Goal: Navigation & Orientation: Find specific page/section

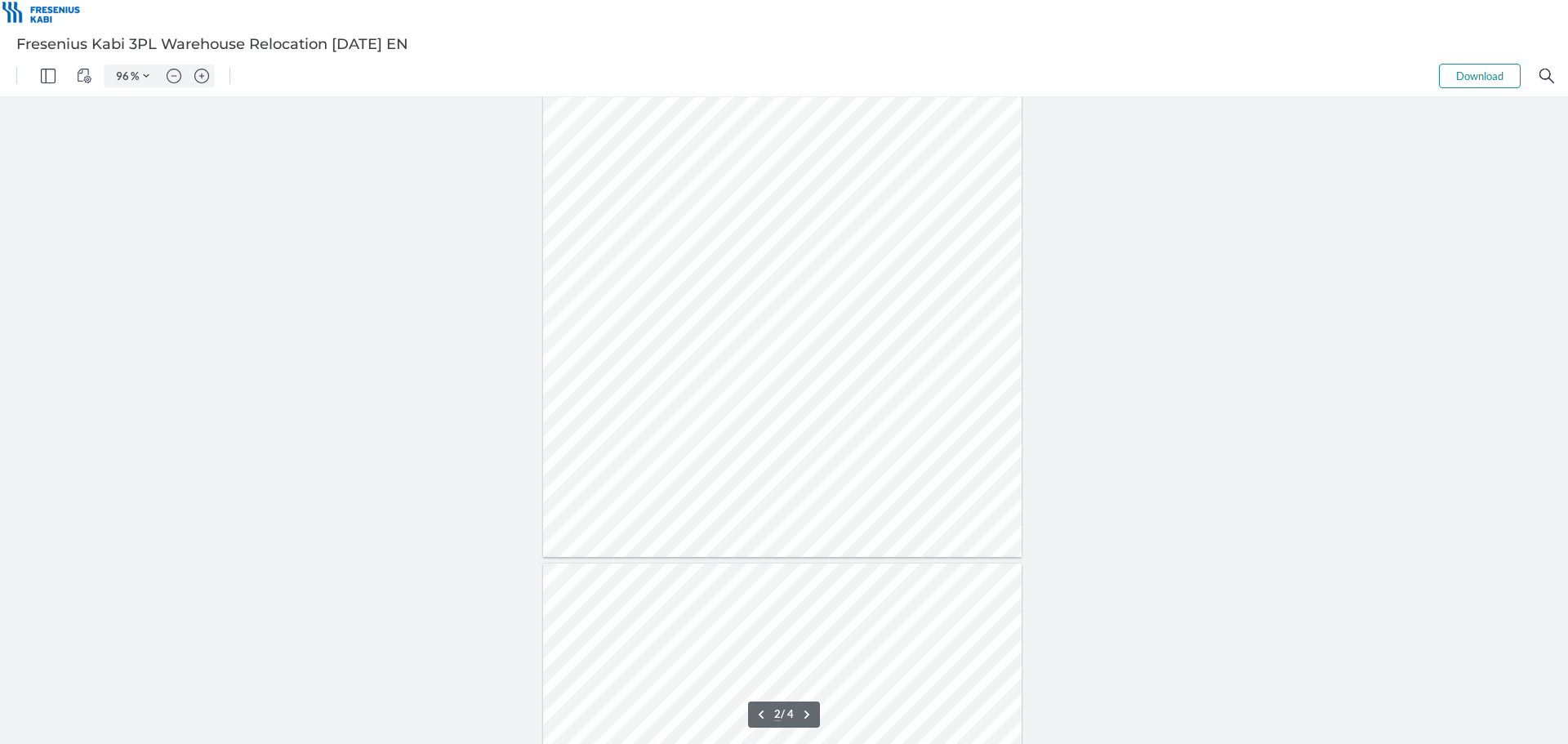
scroll to position [572, 0]
click at [746, 582] on div at bounding box center [782, 466] width 480 height 620
type input "1"
